Goal: Transaction & Acquisition: Book appointment/travel/reservation

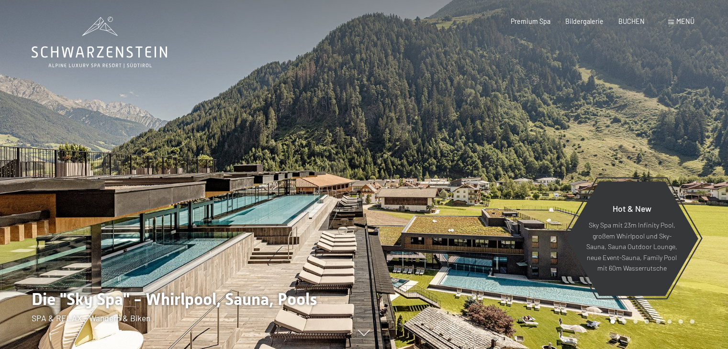
click at [682, 20] on span "Menü" at bounding box center [685, 21] width 18 height 8
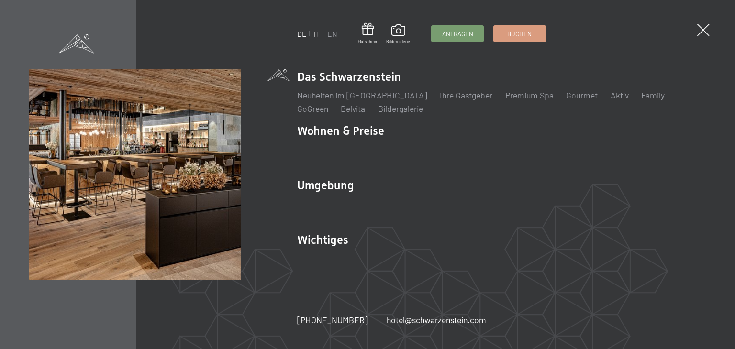
click at [314, 33] on link "IT" at bounding box center [317, 33] width 6 height 9
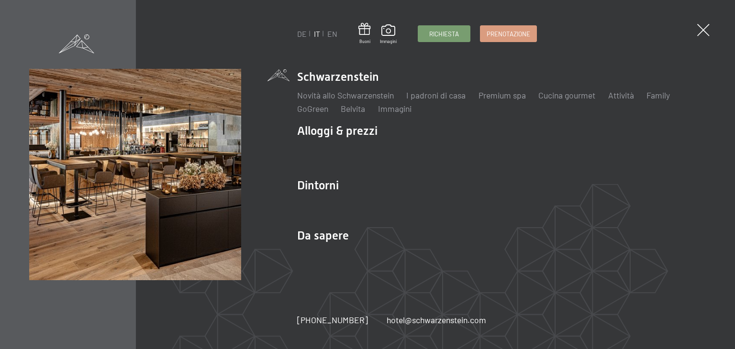
click at [508, 37] on link "Prenotazione" at bounding box center [508, 34] width 56 height 16
click at [508, 27] on link "Prenotazione" at bounding box center [508, 32] width 56 height 16
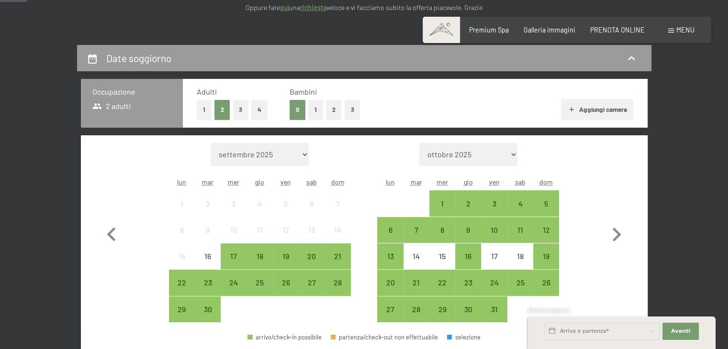
scroll to position [239, 0]
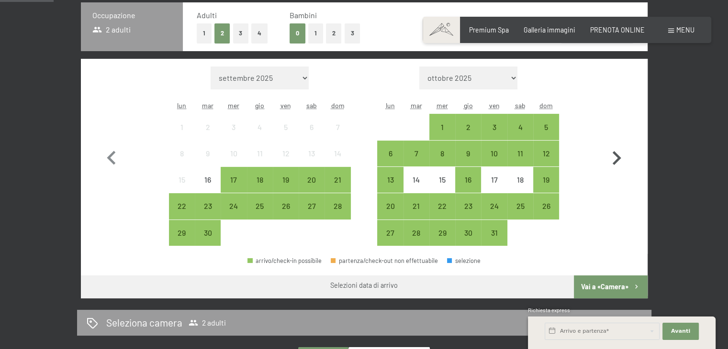
click at [616, 157] on icon "button" at bounding box center [616, 158] width 28 height 28
select select "[DATE]"
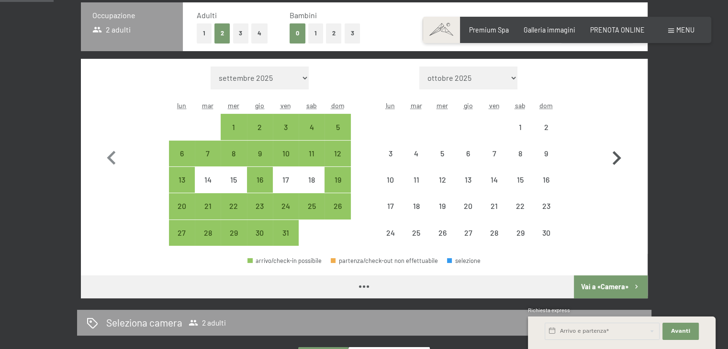
click at [616, 157] on icon "button" at bounding box center [616, 158] width 28 height 28
select select "2025-11-01"
select select "2025-12-01"
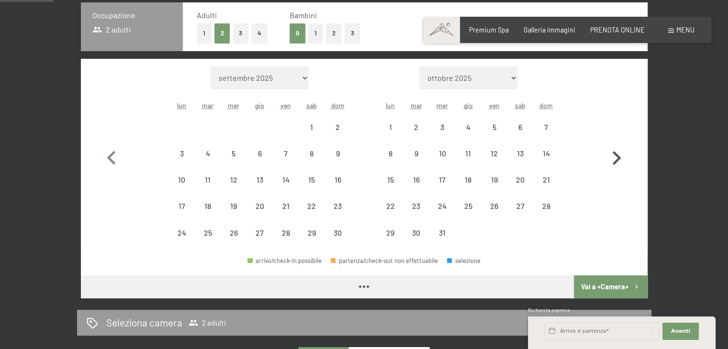
select select "2025-11-01"
select select "2025-12-01"
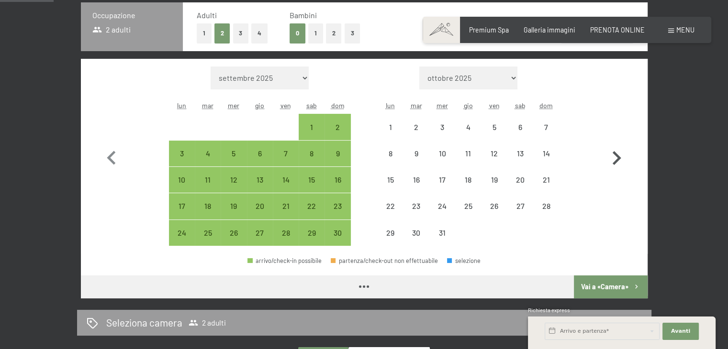
select select "2025-11-01"
select select "2025-12-01"
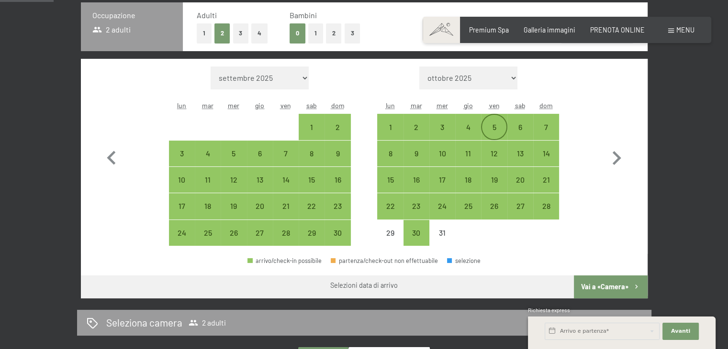
click at [491, 128] on div "5" at bounding box center [494, 135] width 24 height 24
select select "2025-11-01"
select select "2025-12-01"
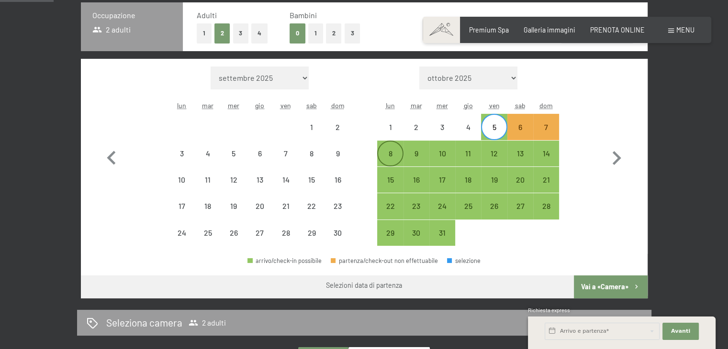
click at [391, 147] on div "8" at bounding box center [390, 154] width 24 height 24
select select "2025-11-01"
select select "2025-12-01"
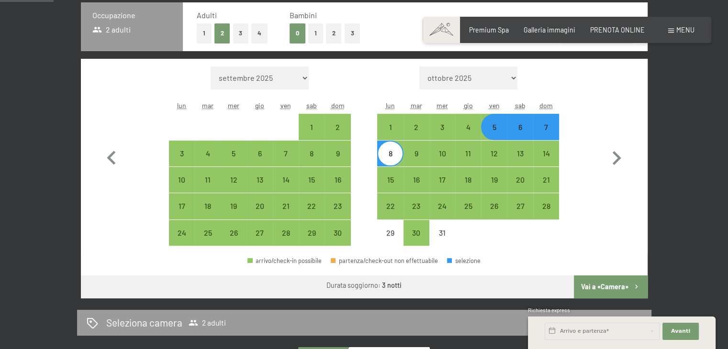
click at [628, 284] on button "Vai a «Camera»" at bounding box center [610, 287] width 73 height 23
select select "2025-11-01"
select select "2025-12-01"
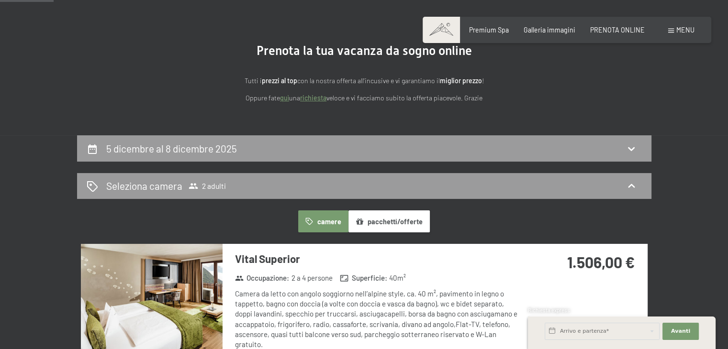
scroll to position [64, 0]
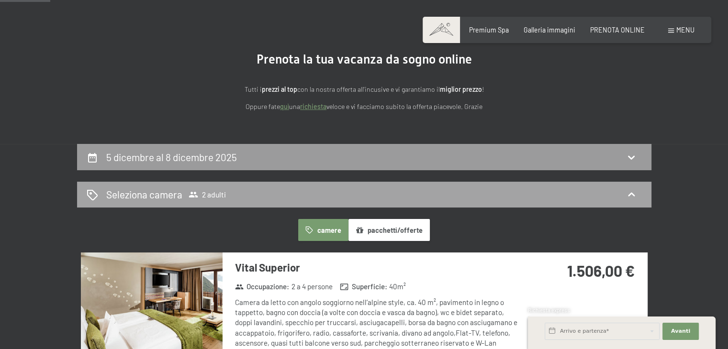
click at [288, 192] on div "Seleziona camera 2 adulti" at bounding box center [364, 195] width 555 height 14
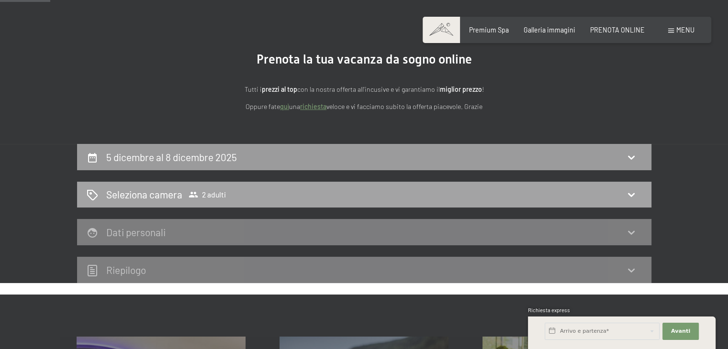
click at [619, 192] on div "Seleziona camera 2 adulti" at bounding box center [364, 195] width 555 height 14
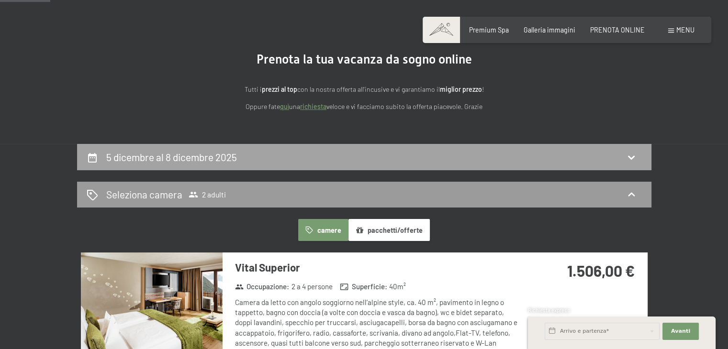
click at [287, 167] on div "5 dicembre al 8 dicembre 2025" at bounding box center [364, 157] width 574 height 26
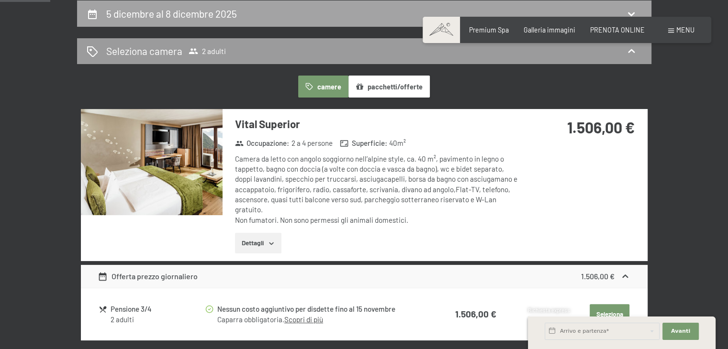
select select "2025-11-01"
select select "2025-12-01"
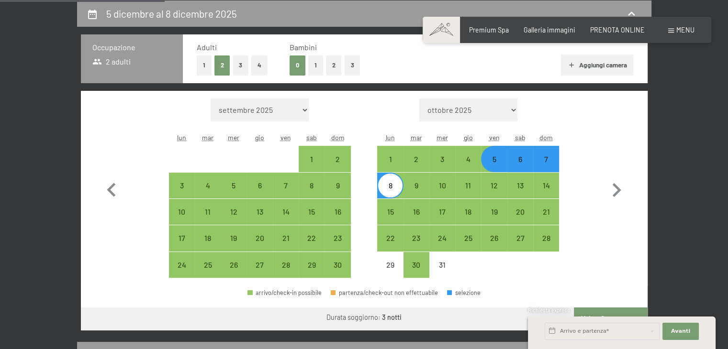
click at [621, 70] on button "Aggiungi camera" at bounding box center [597, 65] width 72 height 21
select select "2025-11-01"
select select "2025-12-01"
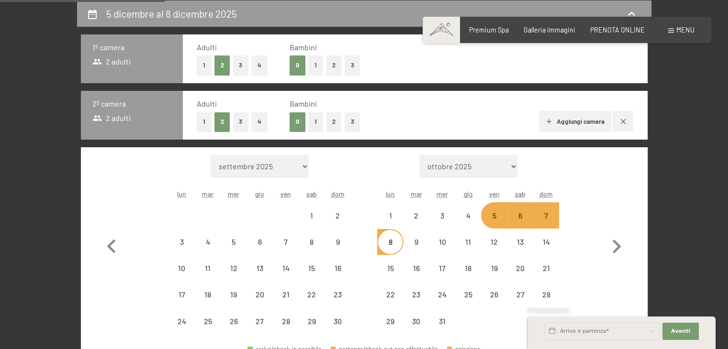
select select "2025-11-01"
select select "2025-12-01"
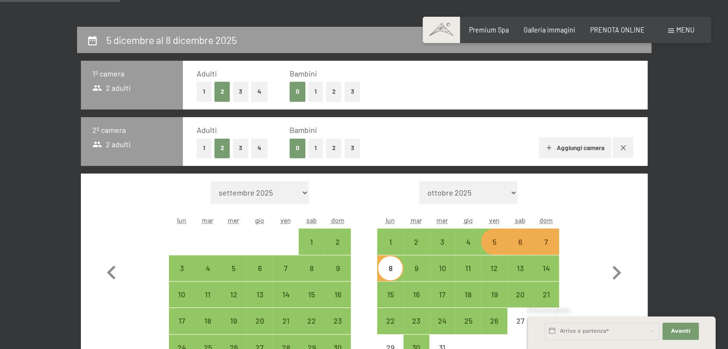
scroll to position [159, 0]
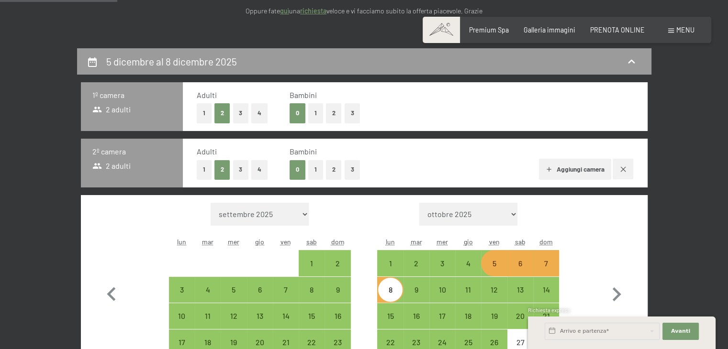
click at [501, 262] on div "5" at bounding box center [494, 272] width 24 height 24
select select "2025-11-01"
select select "2025-12-01"
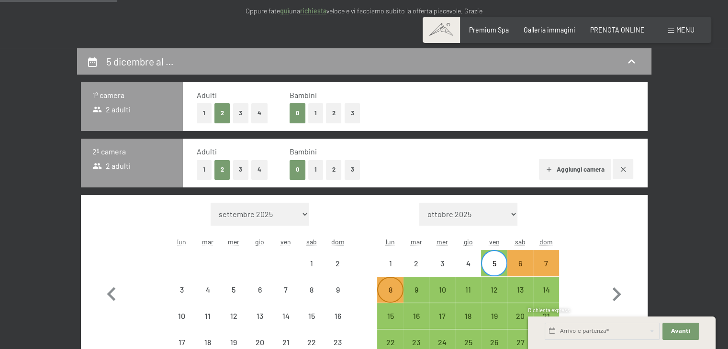
click at [383, 288] on div "8" at bounding box center [390, 298] width 24 height 24
select select "2025-11-01"
select select "2025-12-01"
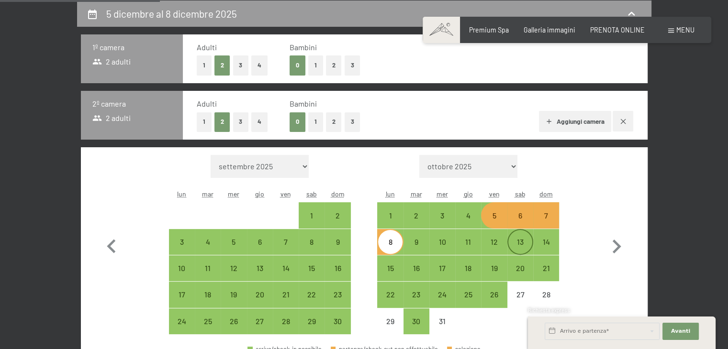
scroll to position [303, 0]
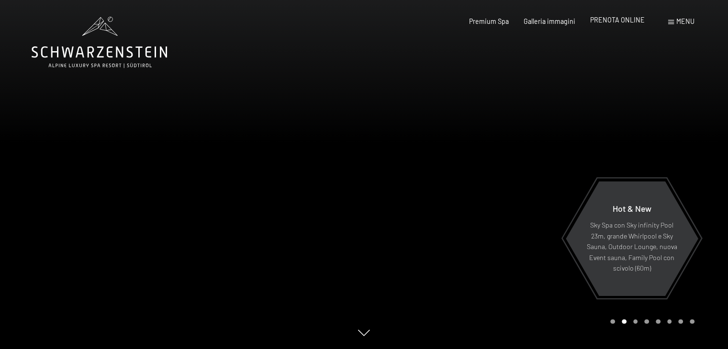
click at [612, 22] on span "PRENOTA ONLINE" at bounding box center [617, 20] width 55 height 8
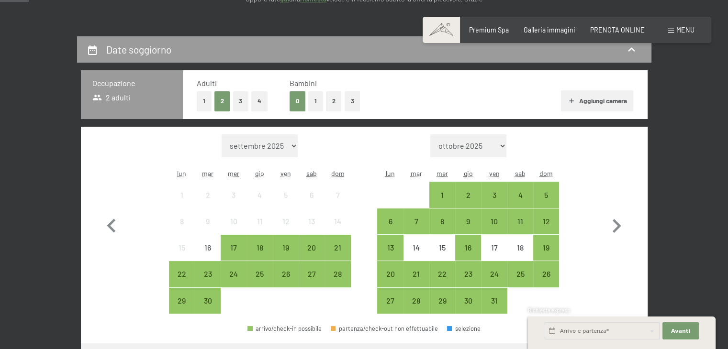
scroll to position [191, 0]
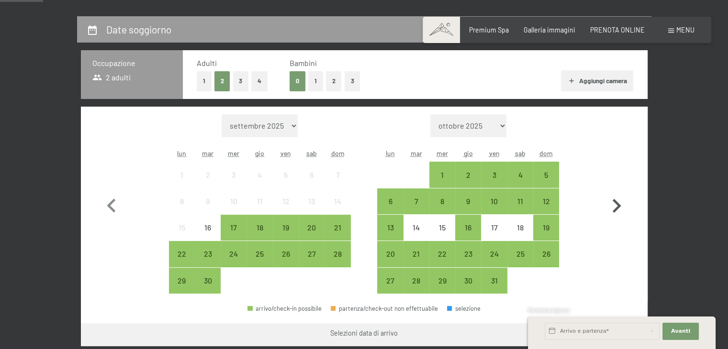
click at [620, 209] on icon "button" at bounding box center [616, 206] width 28 height 28
select select "[DATE]"
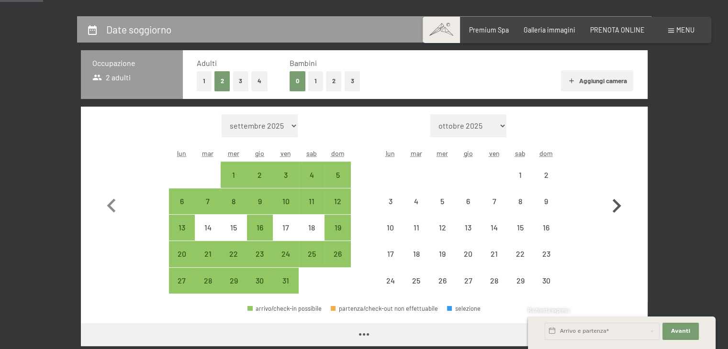
click at [620, 209] on icon "button" at bounding box center [616, 206] width 28 height 28
select select "[DATE]"
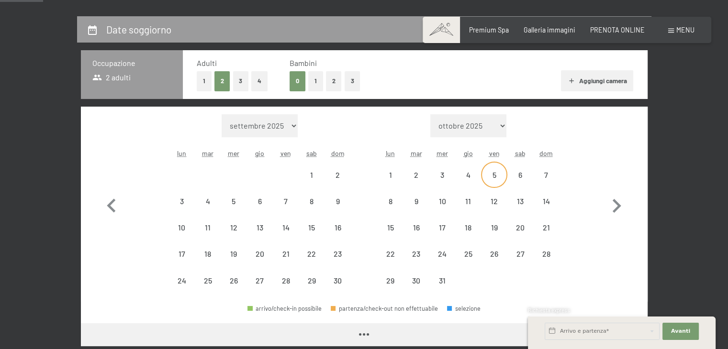
select select "[DATE]"
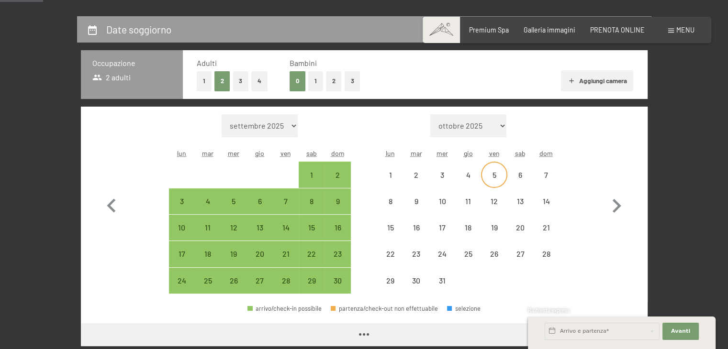
click at [487, 177] on div "5" at bounding box center [494, 183] width 24 height 24
select select "[DATE]"
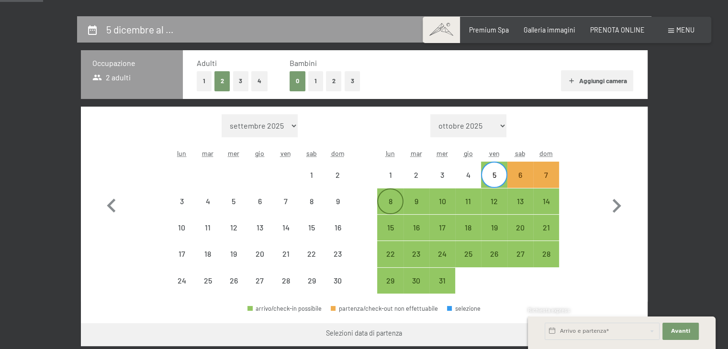
click at [391, 192] on div "8" at bounding box center [390, 201] width 24 height 24
select select "[DATE]"
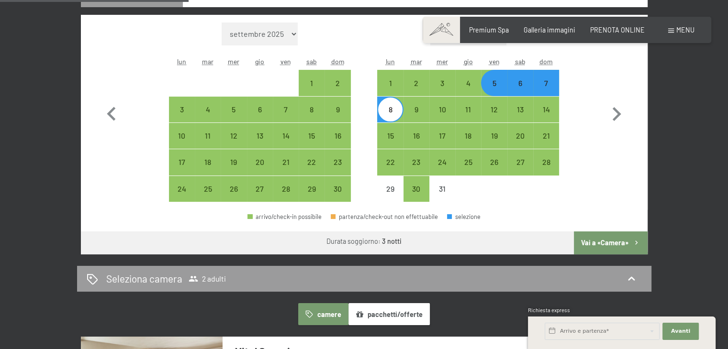
scroll to position [335, 0]
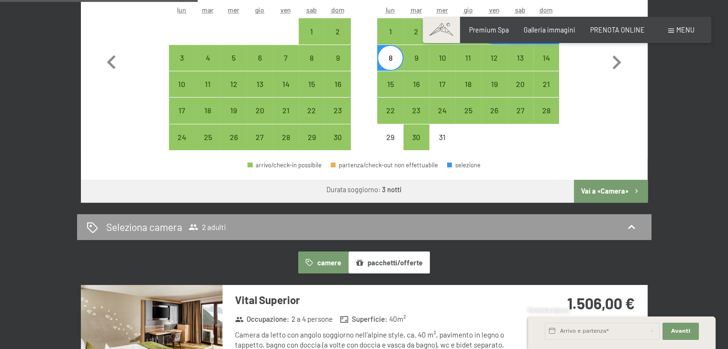
click at [611, 188] on button "Vai a «Camera»" at bounding box center [610, 191] width 73 height 23
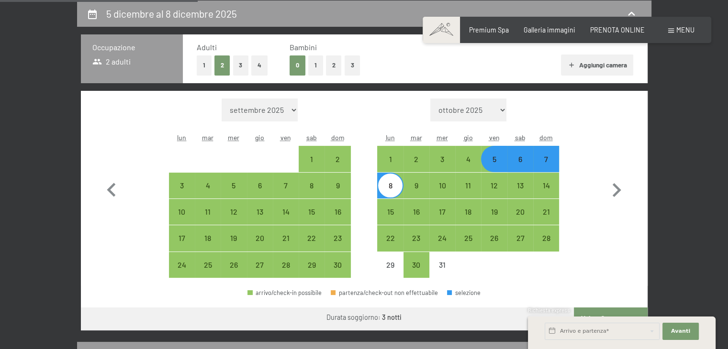
select select "[DATE]"
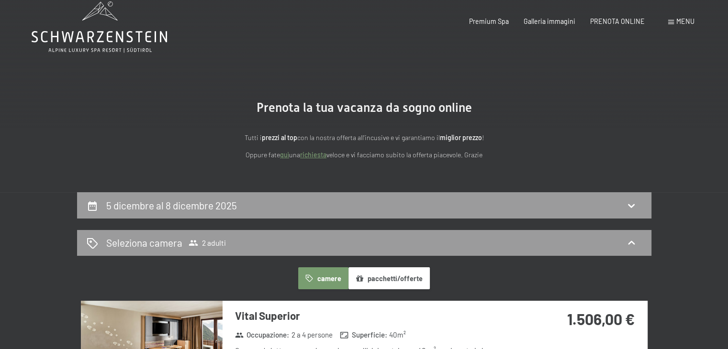
scroll to position [0, 0]
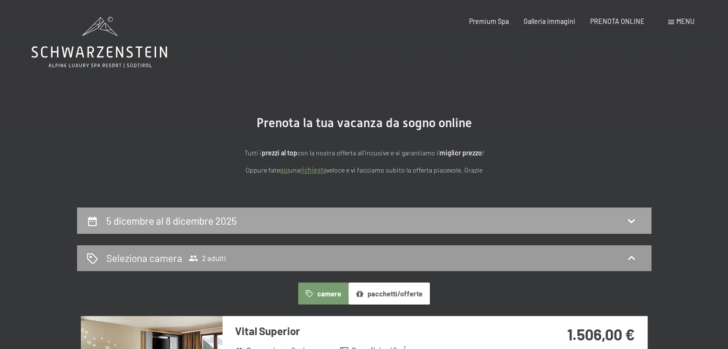
click at [626, 221] on icon at bounding box center [630, 220] width 11 height 11
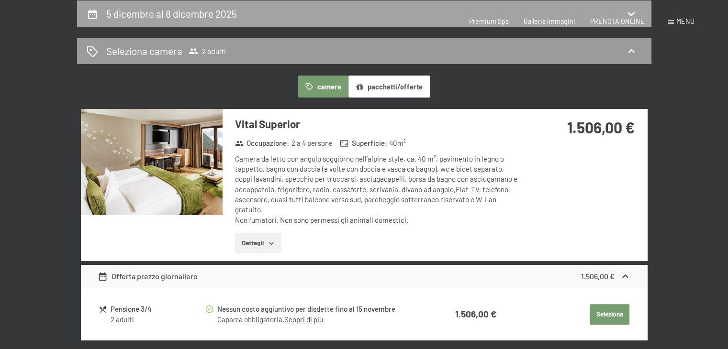
select select "[DATE]"
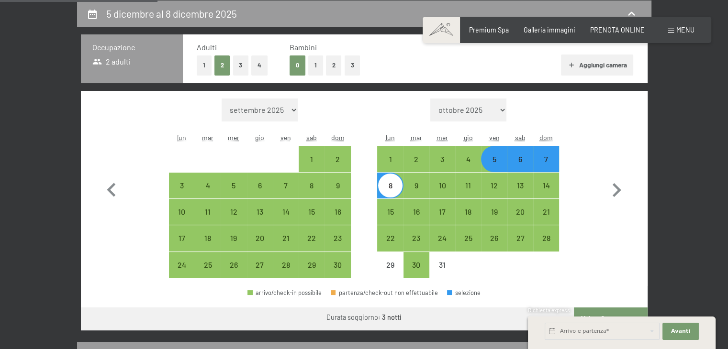
click at [497, 166] on div "5" at bounding box center [494, 167] width 24 height 24
select select "[DATE]"
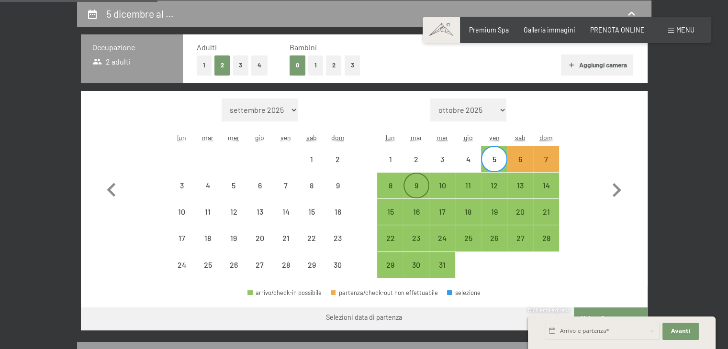
click at [411, 186] on div "9" at bounding box center [416, 194] width 24 height 24
select select "[DATE]"
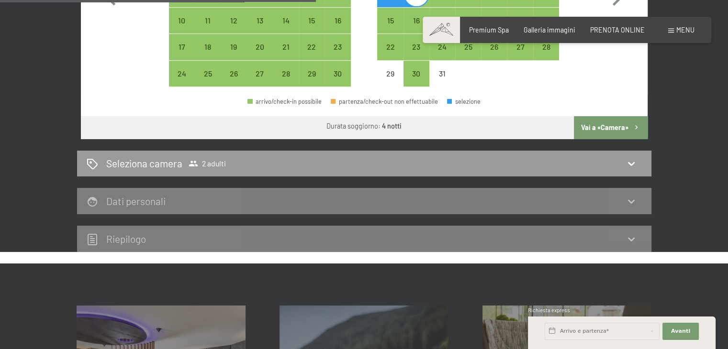
click at [615, 125] on button "Vai a «Camera»" at bounding box center [610, 127] width 73 height 23
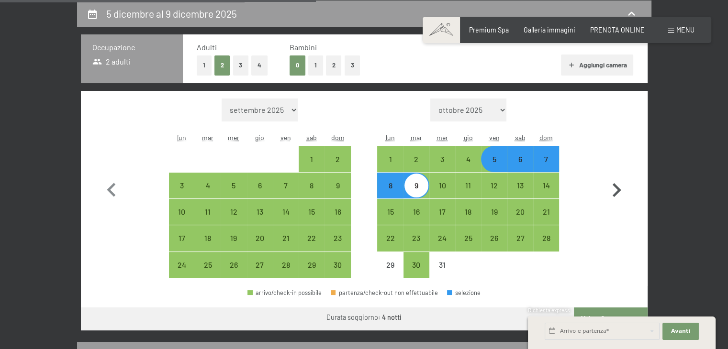
select select "[DATE]"
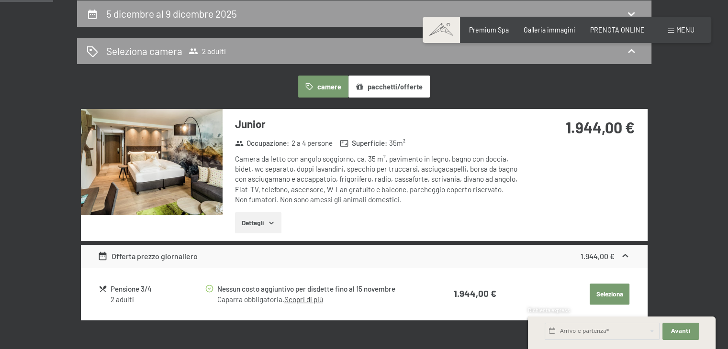
click at [174, 204] on img at bounding box center [152, 162] width 142 height 106
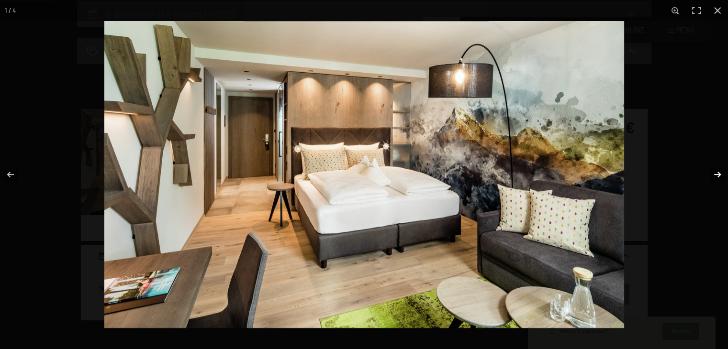
click at [719, 169] on button "button" at bounding box center [710, 175] width 33 height 48
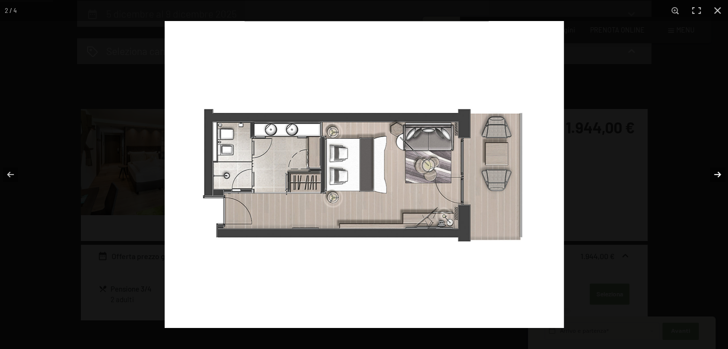
click at [718, 171] on button "button" at bounding box center [710, 175] width 33 height 48
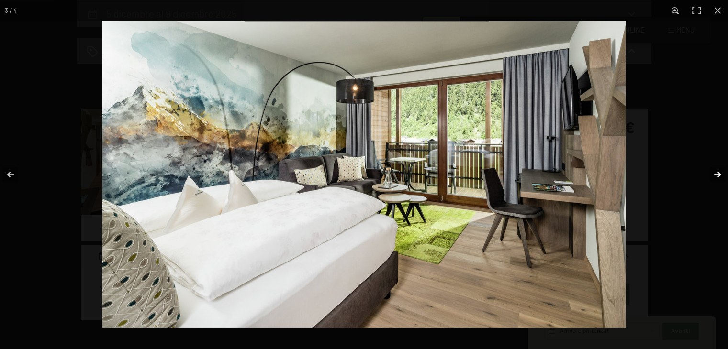
click at [718, 171] on button "button" at bounding box center [710, 175] width 33 height 48
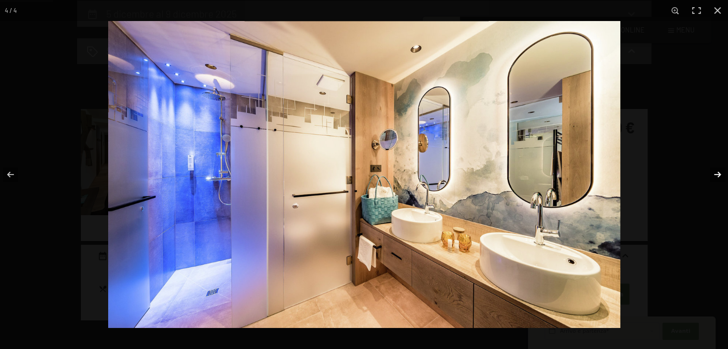
click at [717, 172] on button "button" at bounding box center [710, 175] width 33 height 48
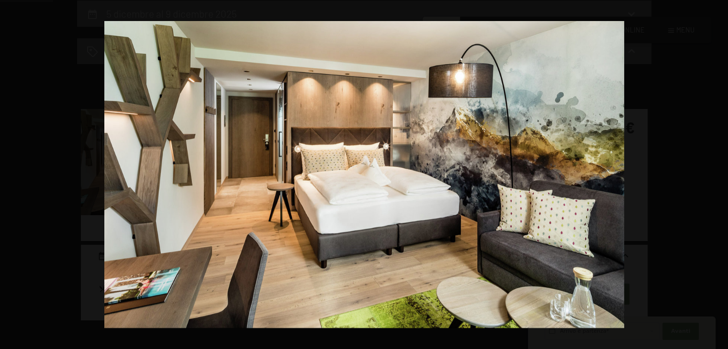
click at [717, 172] on button "button" at bounding box center [710, 175] width 33 height 48
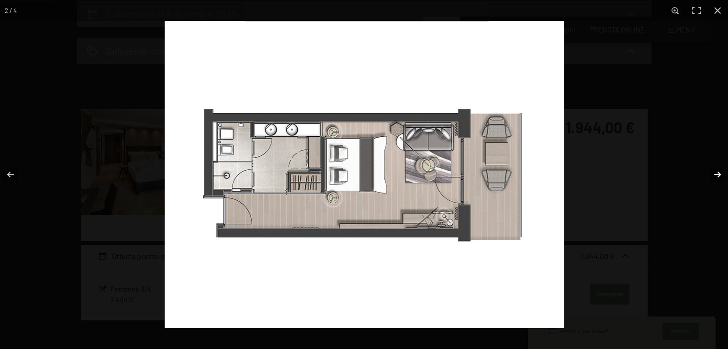
click at [715, 164] on button "button" at bounding box center [710, 175] width 33 height 48
